Goal: Task Accomplishment & Management: Complete application form

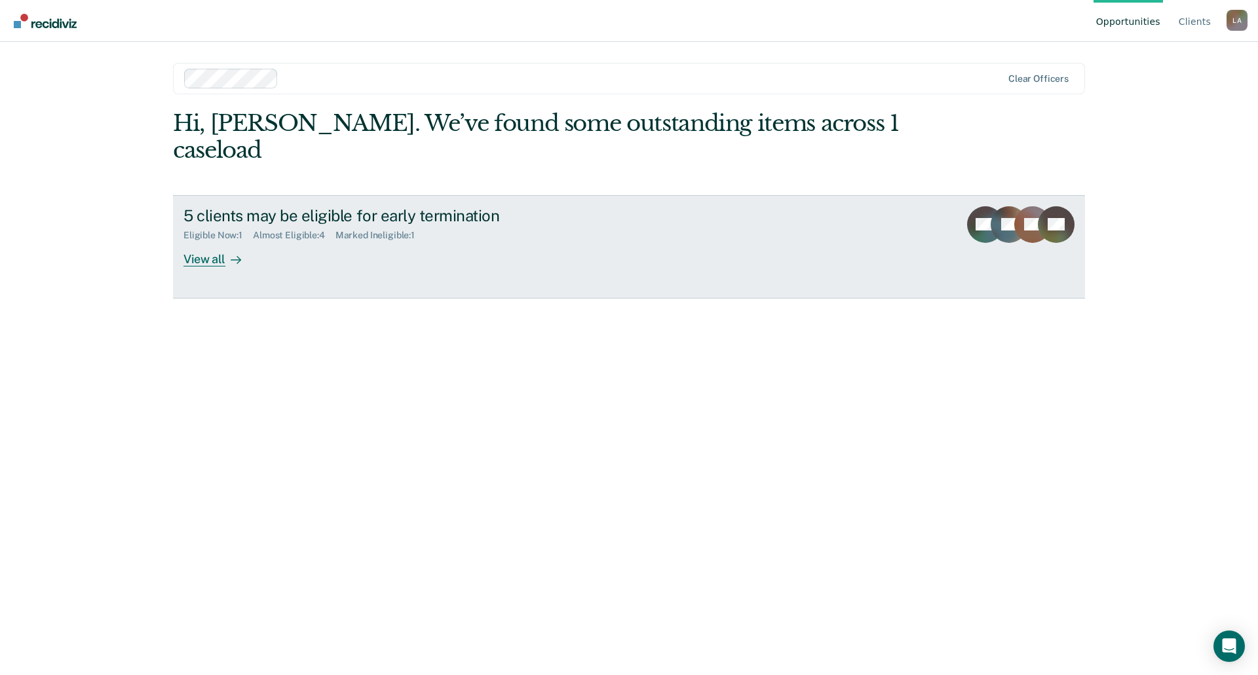
click at [209, 241] on div "View all" at bounding box center [219, 254] width 73 height 26
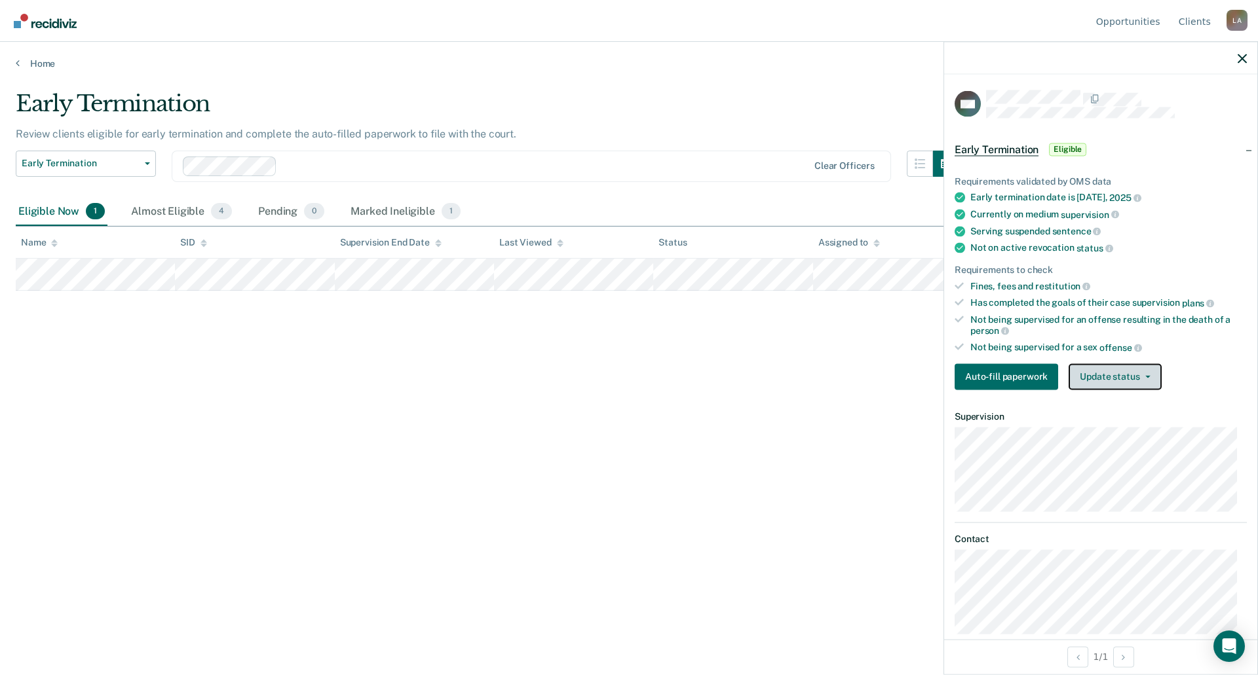
click at [1141, 375] on span "button" at bounding box center [1145, 376] width 10 height 3
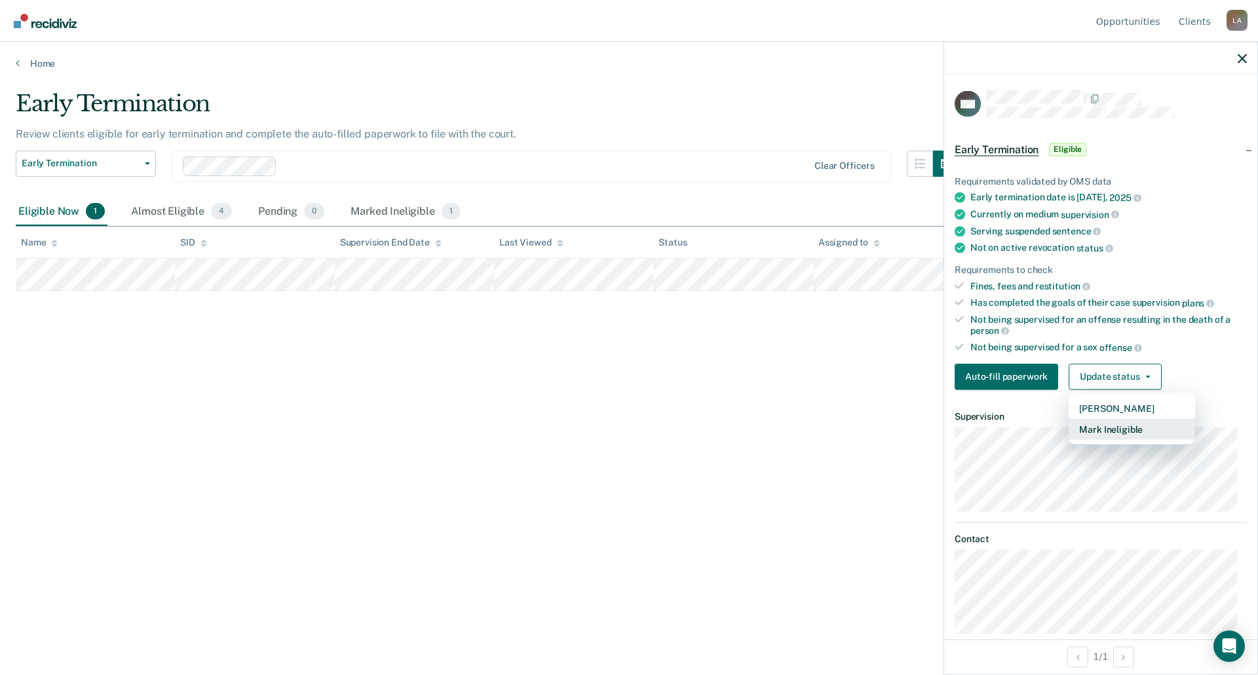
click at [1138, 426] on button "Mark Ineligible" at bounding box center [1131, 429] width 126 height 21
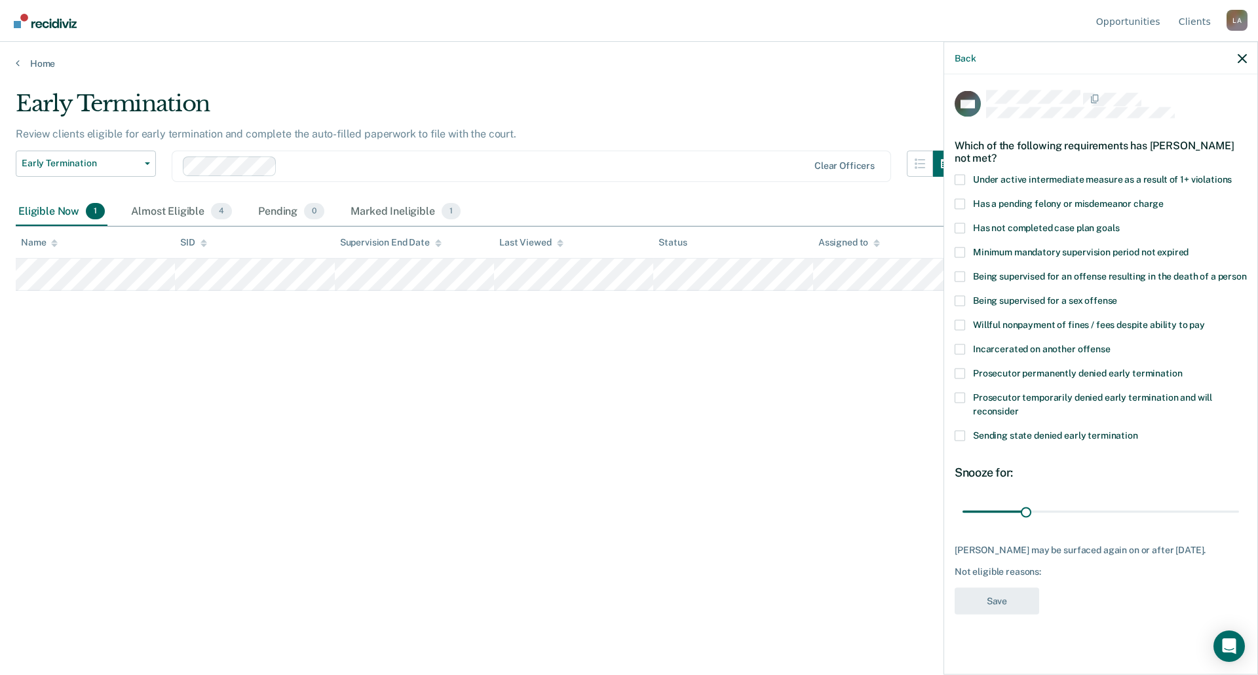
click at [961, 204] on span at bounding box center [959, 203] width 10 height 10
click at [1163, 198] on input "Has a pending felony or misdemeanor charge" at bounding box center [1163, 198] width 0 height 0
click at [962, 228] on span at bounding box center [959, 228] width 10 height 10
click at [1119, 223] on input "Has not completed case plan goals" at bounding box center [1119, 223] width 0 height 0
click at [960, 326] on span at bounding box center [959, 325] width 10 height 10
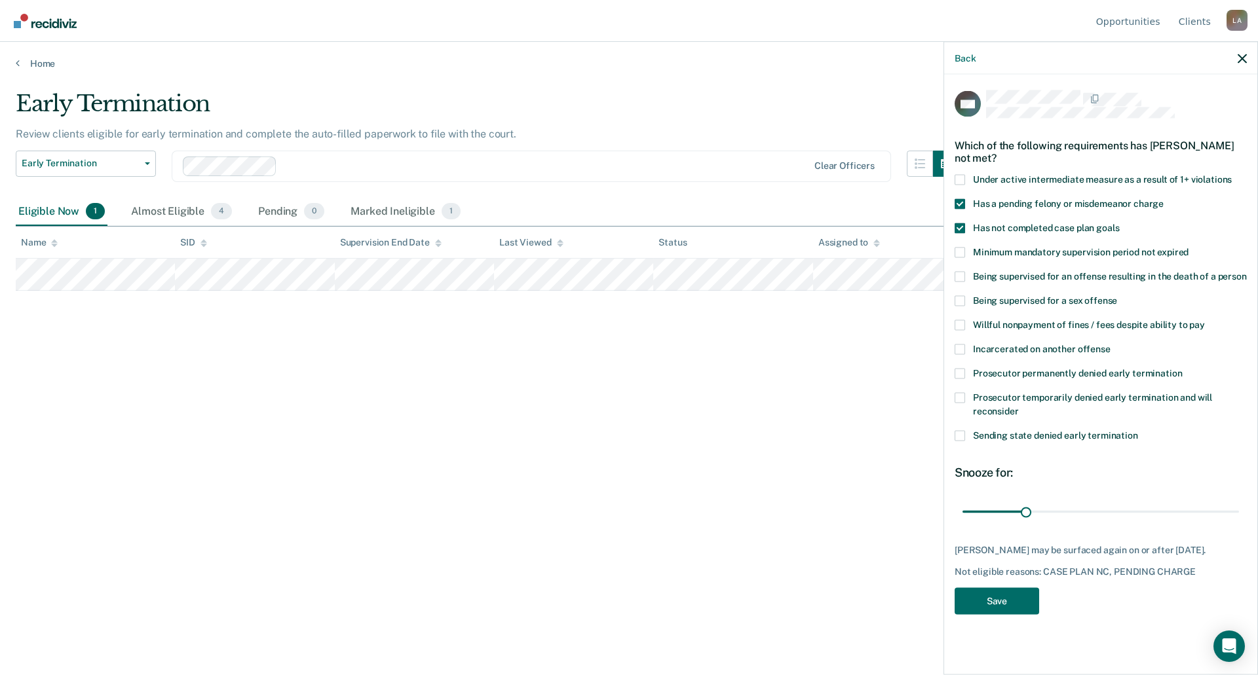
click at [1204, 320] on input "Willful nonpayment of fines / fees despite ability to pay" at bounding box center [1204, 320] width 0 height 0
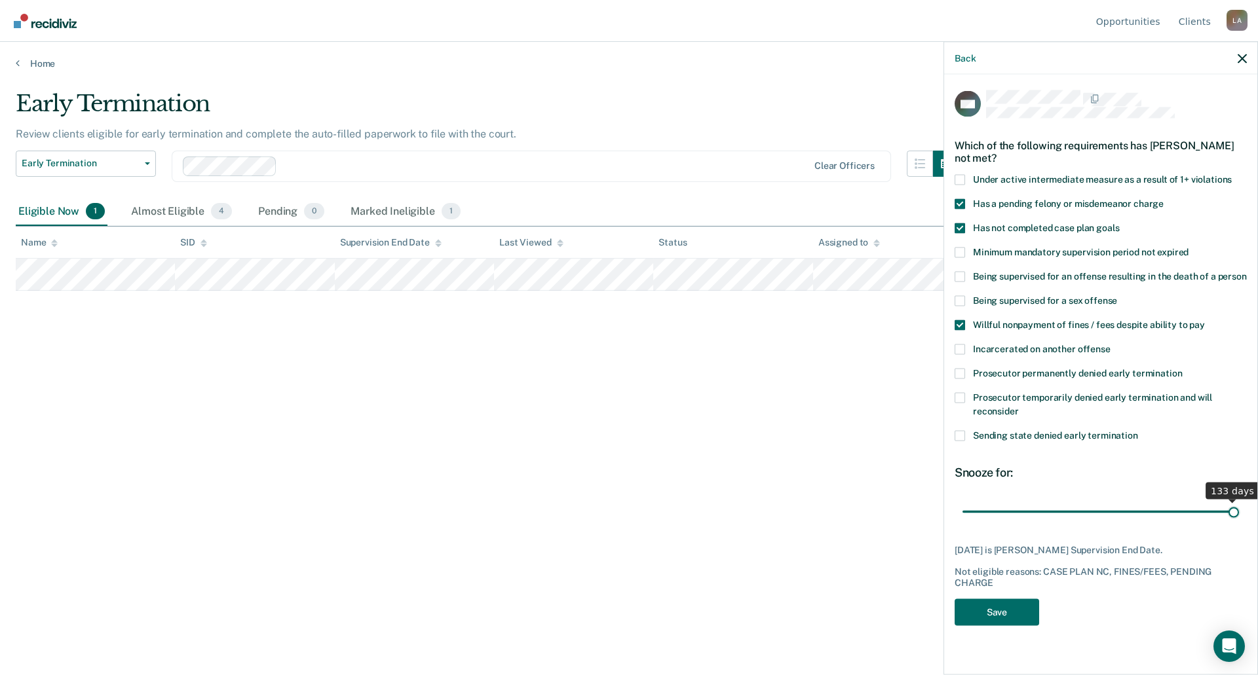
drag, startPoint x: 1024, startPoint y: 512, endPoint x: 1240, endPoint y: 509, distance: 215.5
type input "133"
click at [1239, 509] on input "range" at bounding box center [1100, 511] width 276 height 23
click at [988, 618] on button "Save" at bounding box center [996, 612] width 84 height 27
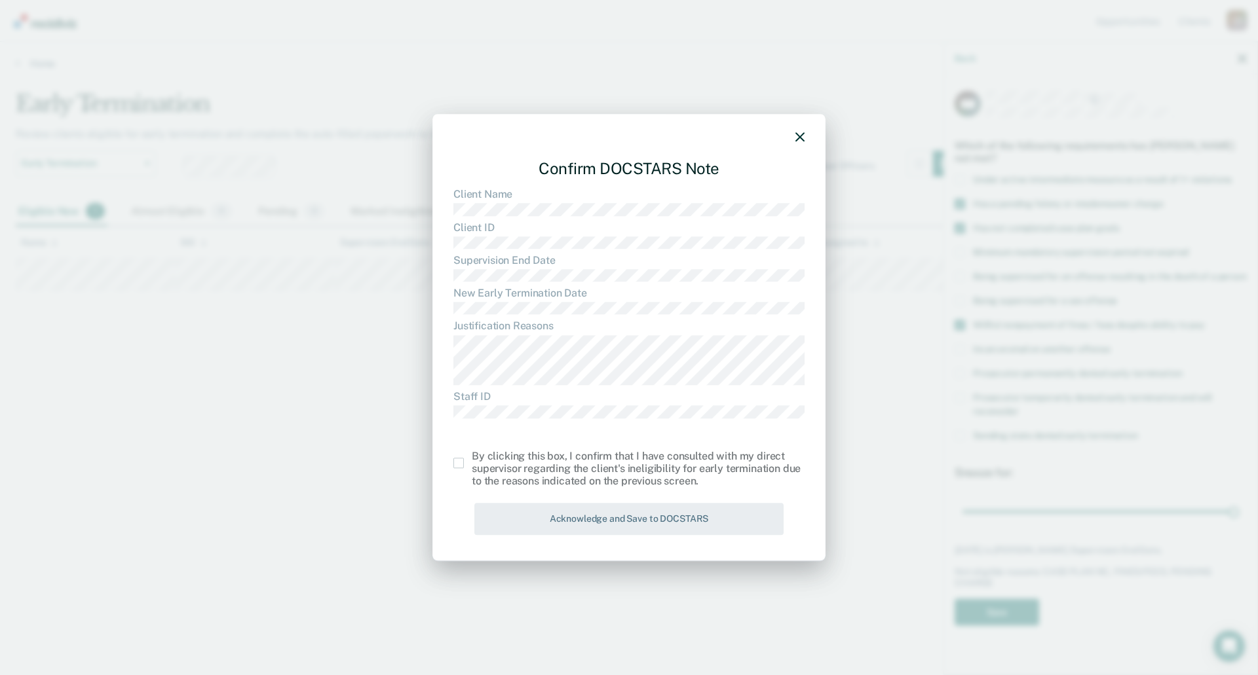
click at [460, 464] on span at bounding box center [458, 463] width 10 height 10
click at [472, 458] on input "checkbox" at bounding box center [472, 458] width 0 height 0
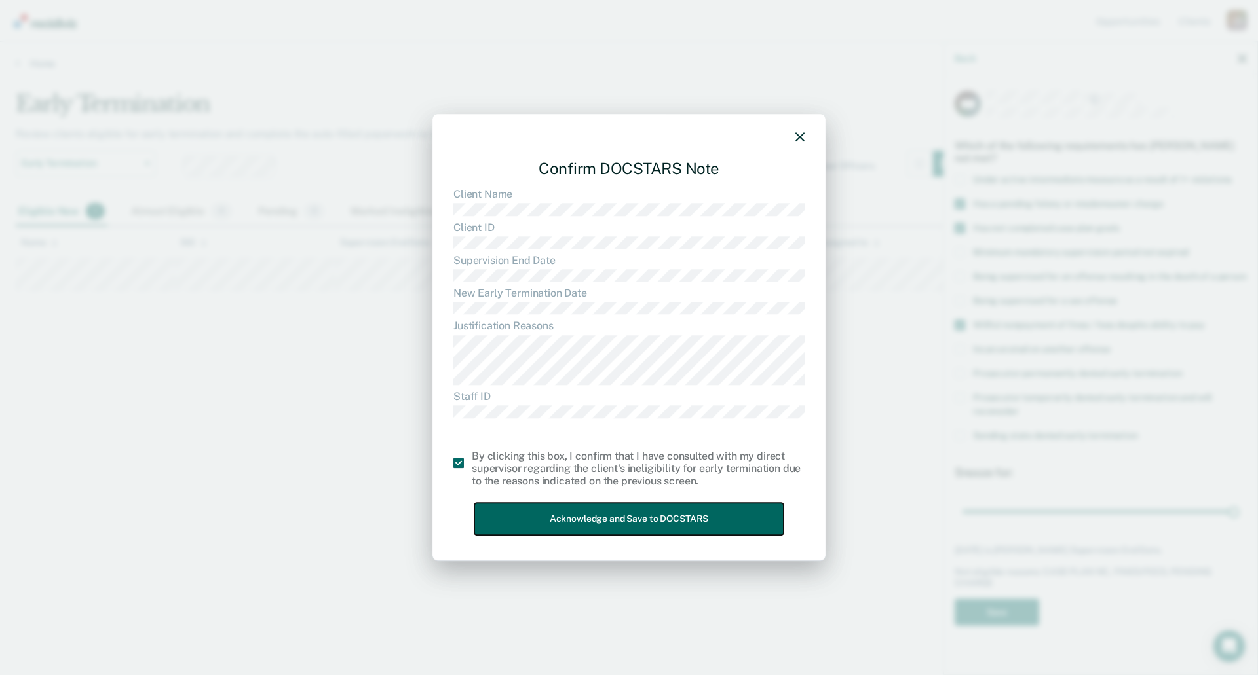
click at [589, 519] on button "Acknowledge and Save to DOCSTARS" at bounding box center [628, 519] width 309 height 32
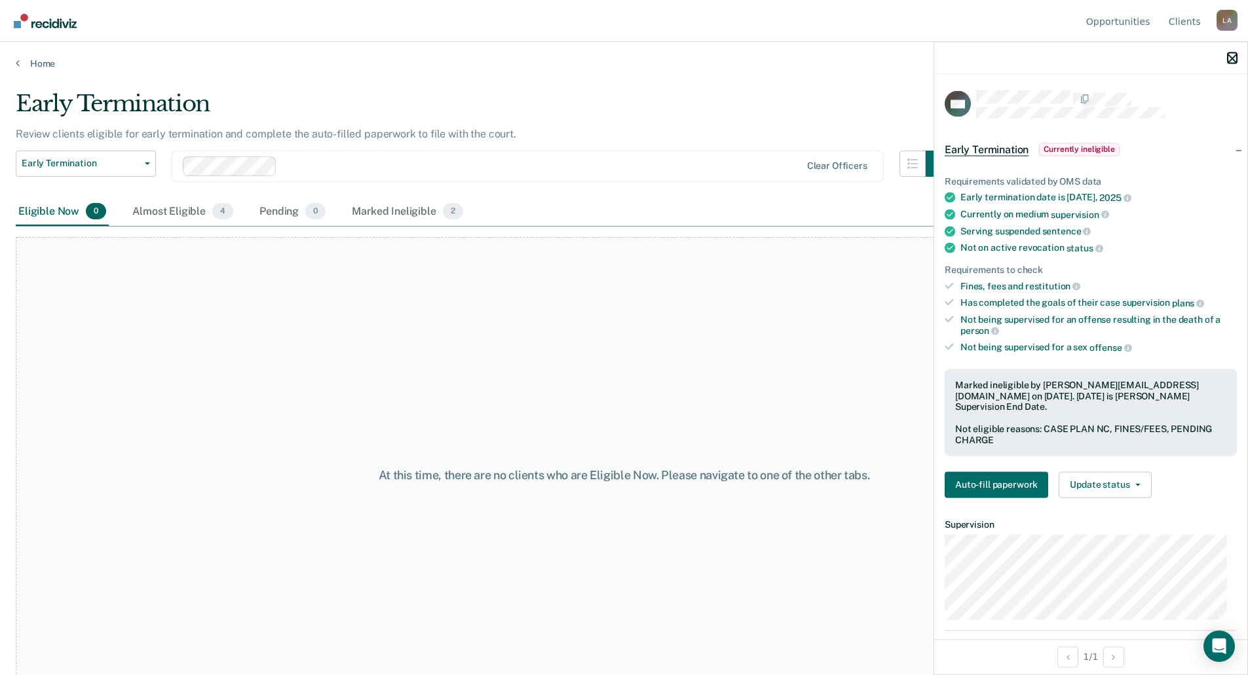
click at [1235, 58] on icon "button" at bounding box center [1231, 58] width 9 height 9
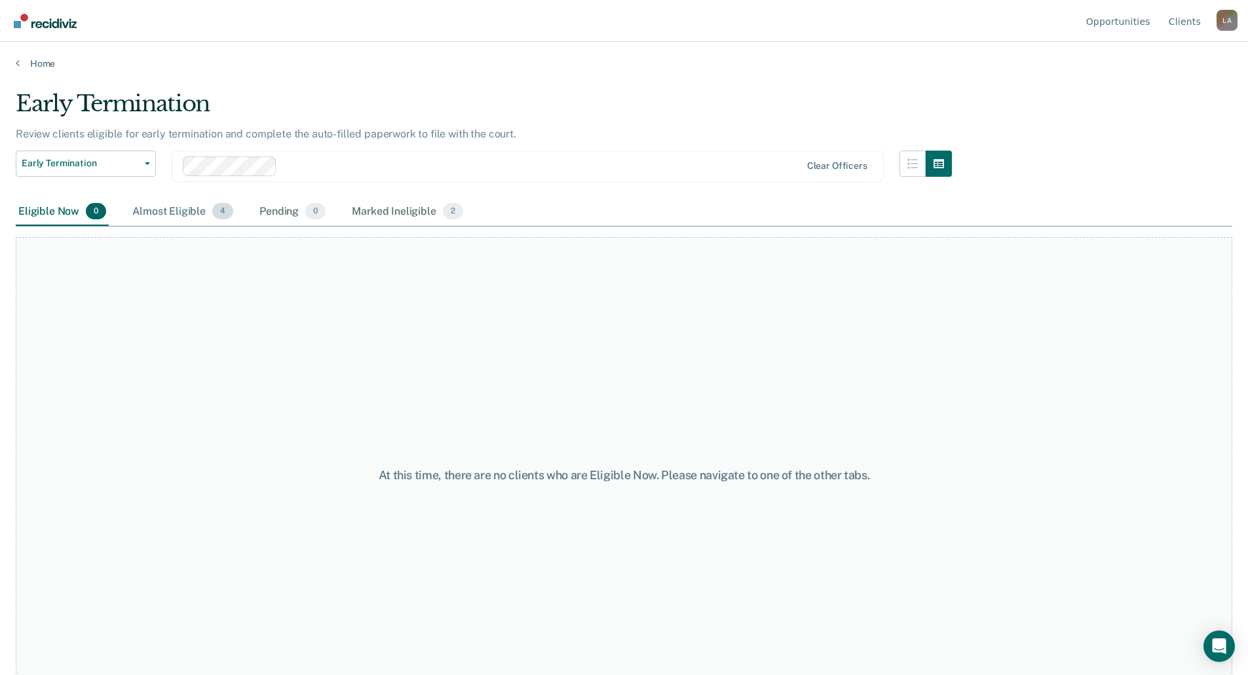
click at [175, 212] on div "Almost Eligible 4" at bounding box center [183, 212] width 106 height 29
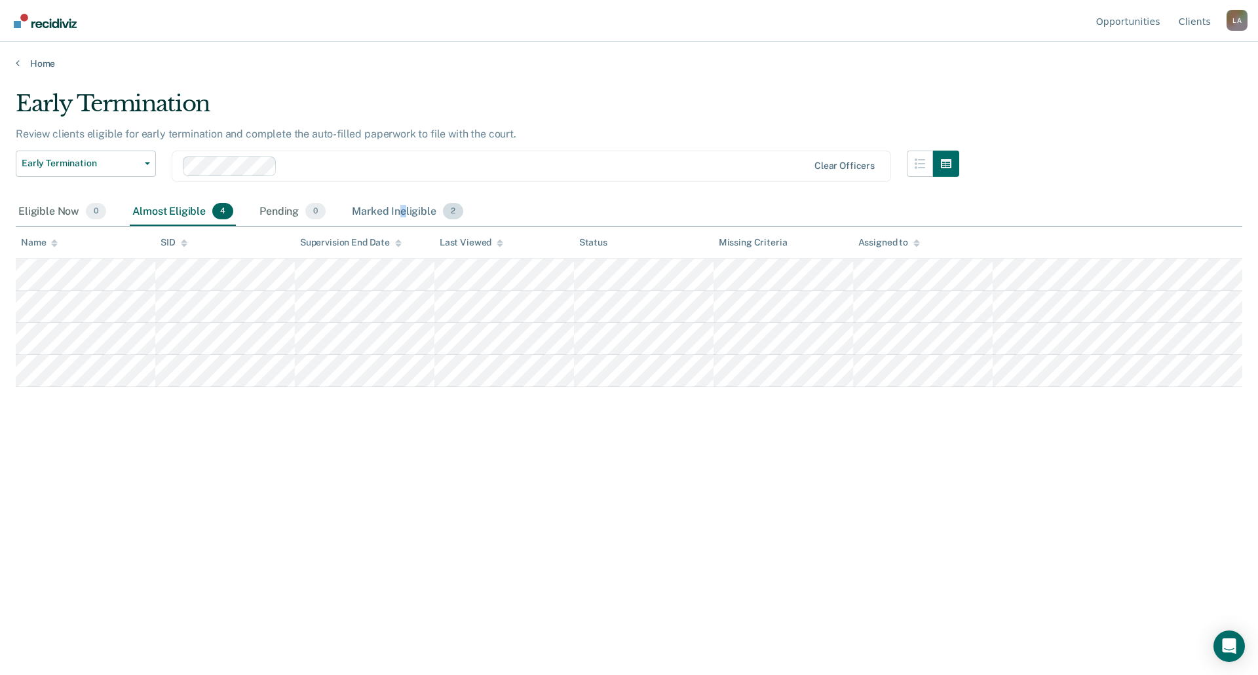
click at [404, 213] on div "Marked Ineligible 2" at bounding box center [407, 212] width 117 height 29
